Goal: Information Seeking & Learning: Learn about a topic

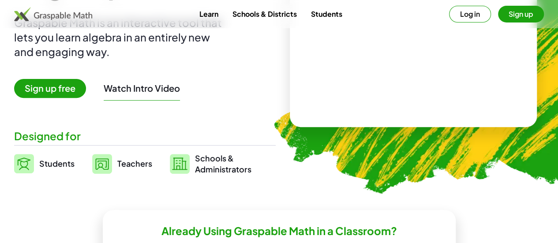
scroll to position [115, 0]
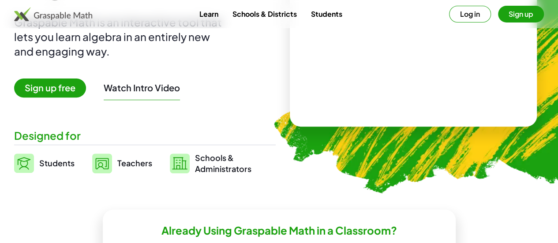
click at [177, 90] on button "Watch Intro Video" at bounding box center [142, 87] width 76 height 11
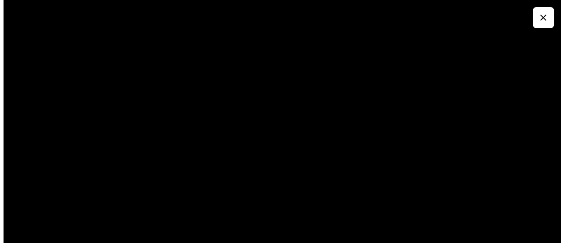
scroll to position [0, 0]
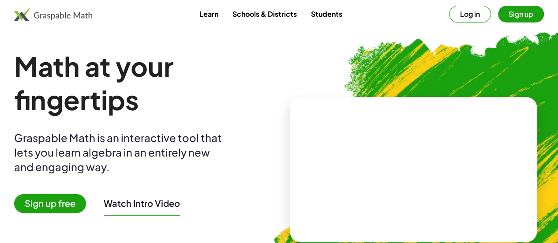
click at [503, 7] on button "Sign up" at bounding box center [521, 14] width 46 height 17
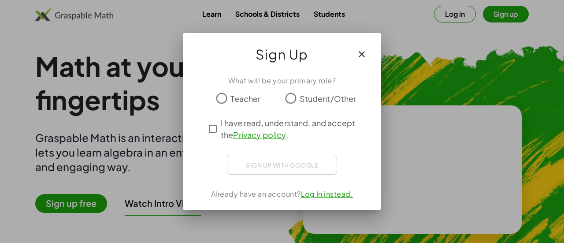
click at [237, 100] on span "Teacher" at bounding box center [246, 99] width 30 height 12
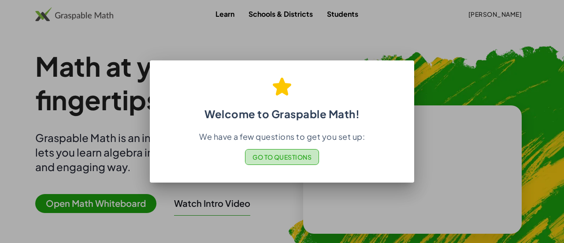
click at [281, 160] on span "Go to Questions" at bounding box center [283, 157] width 60 height 8
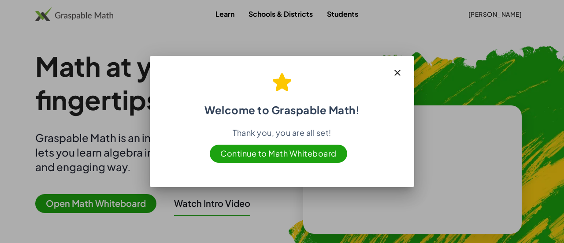
click at [279, 156] on span "Continue to Math Whiteboard" at bounding box center [279, 154] width 138 height 18
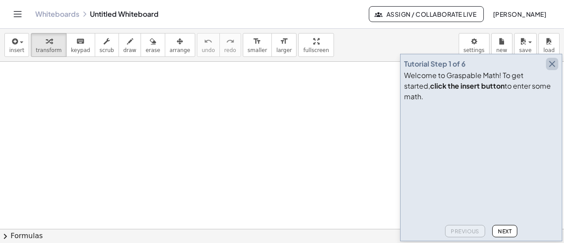
click at [554, 69] on icon "button" at bounding box center [552, 64] width 11 height 11
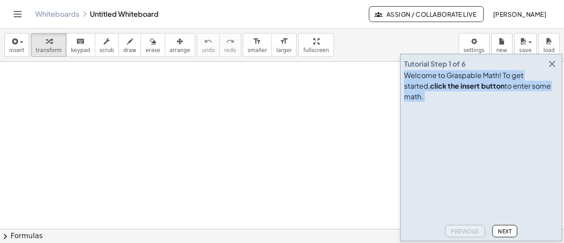
drag, startPoint x: 490, startPoint y: 73, endPoint x: 392, endPoint y: 55, distance: 99.6
click at [392, 55] on main "Tutorial Step 1 of 6 Welcome to Graspable Math! To get started, click the inser…" at bounding box center [282, 121] width 564 height 243
click at [502, 233] on span "Next" at bounding box center [505, 231] width 14 height 7
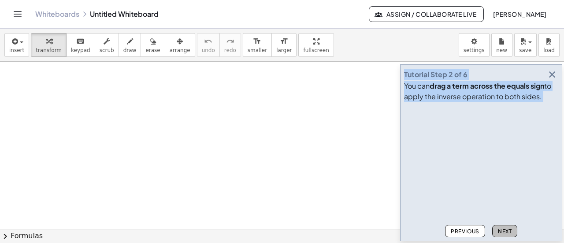
click at [507, 230] on span "Next" at bounding box center [505, 231] width 14 height 7
click at [502, 223] on div "Previous Next" at bounding box center [481, 229] width 154 height 16
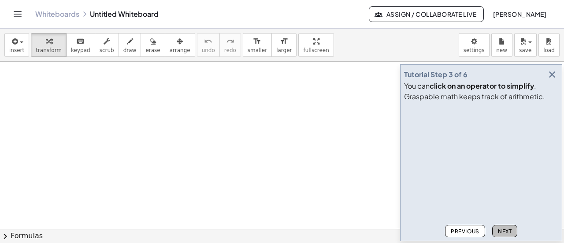
click at [503, 227] on button "Next" at bounding box center [504, 231] width 25 height 12
click at [507, 233] on span "Next" at bounding box center [505, 231] width 14 height 7
click at [511, 234] on span "Next" at bounding box center [505, 231] width 14 height 7
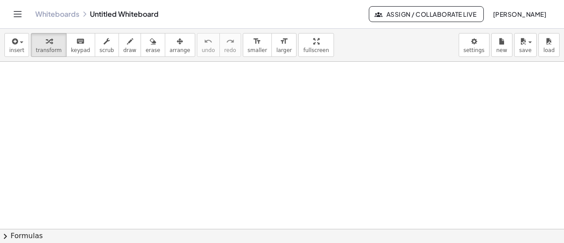
scroll to position [482, 0]
click at [521, 16] on span "[PERSON_NAME]" at bounding box center [520, 14] width 54 height 8
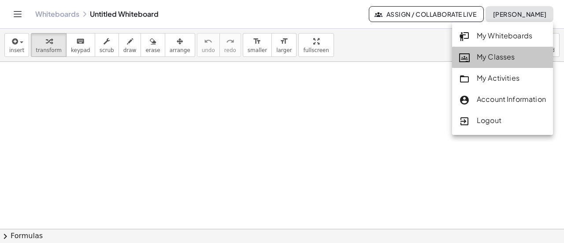
click at [497, 65] on link "My Classes" at bounding box center [502, 57] width 101 height 21
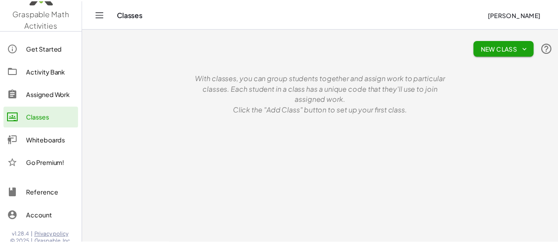
scroll to position [23, 0]
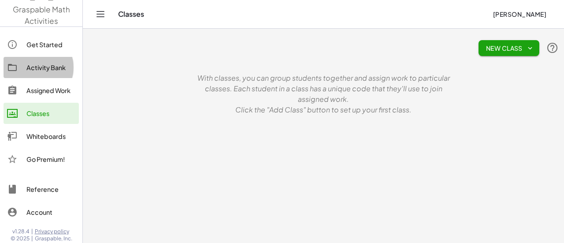
click at [52, 70] on div "Activity Bank" at bounding box center [50, 67] width 49 height 11
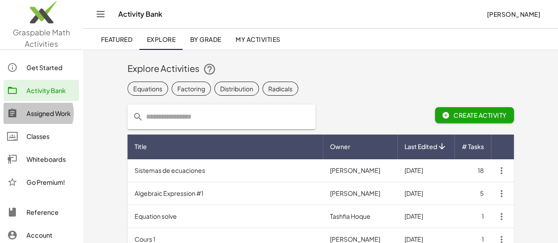
click at [51, 109] on div "Assigned Work" at bounding box center [50, 113] width 49 height 11
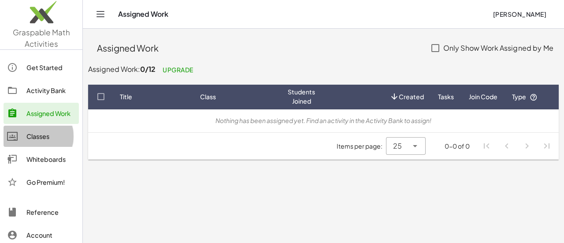
click at [50, 135] on div "Classes" at bounding box center [50, 136] width 49 height 11
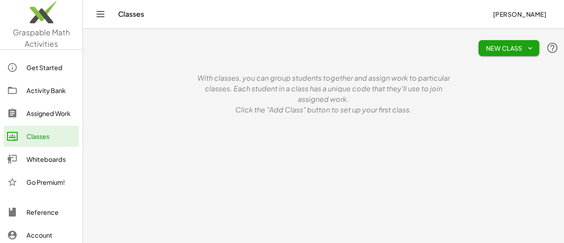
click at [56, 158] on div "Whiteboards" at bounding box center [50, 159] width 49 height 11
